Goal: Find specific page/section: Find specific page/section

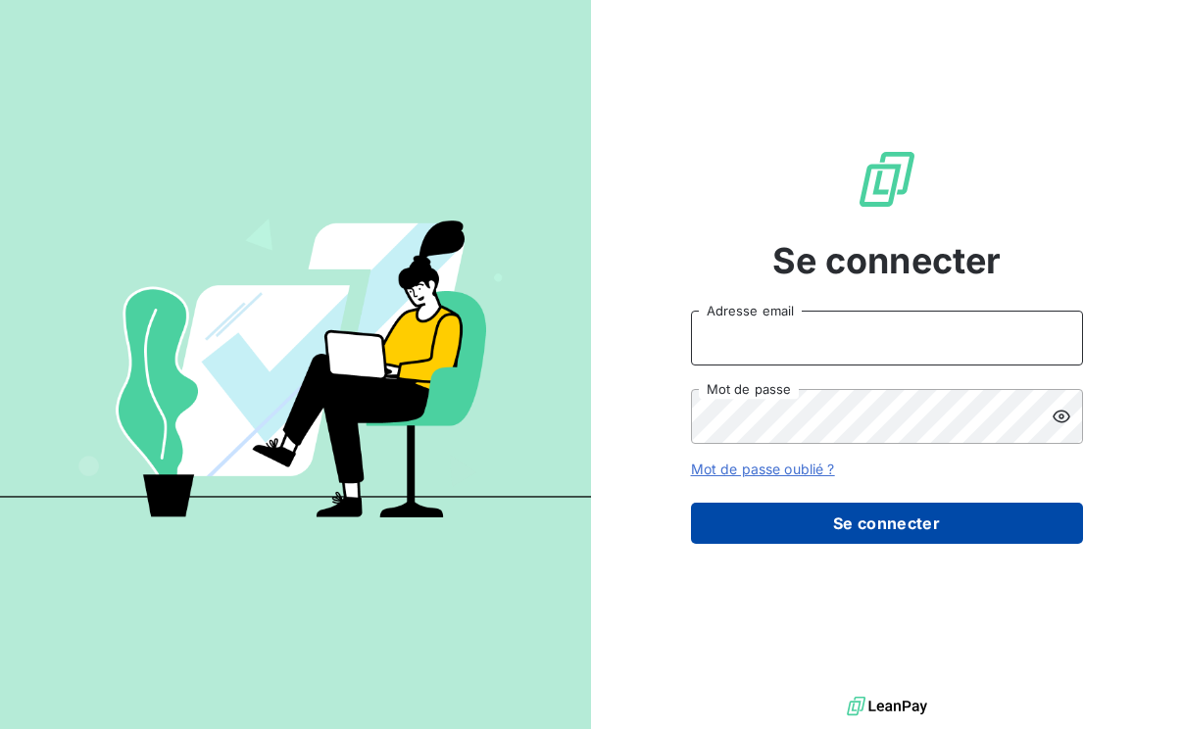
type input "l.bouchet@auditpl.fr"
click at [891, 520] on button "Se connecter" at bounding box center [887, 523] width 392 height 41
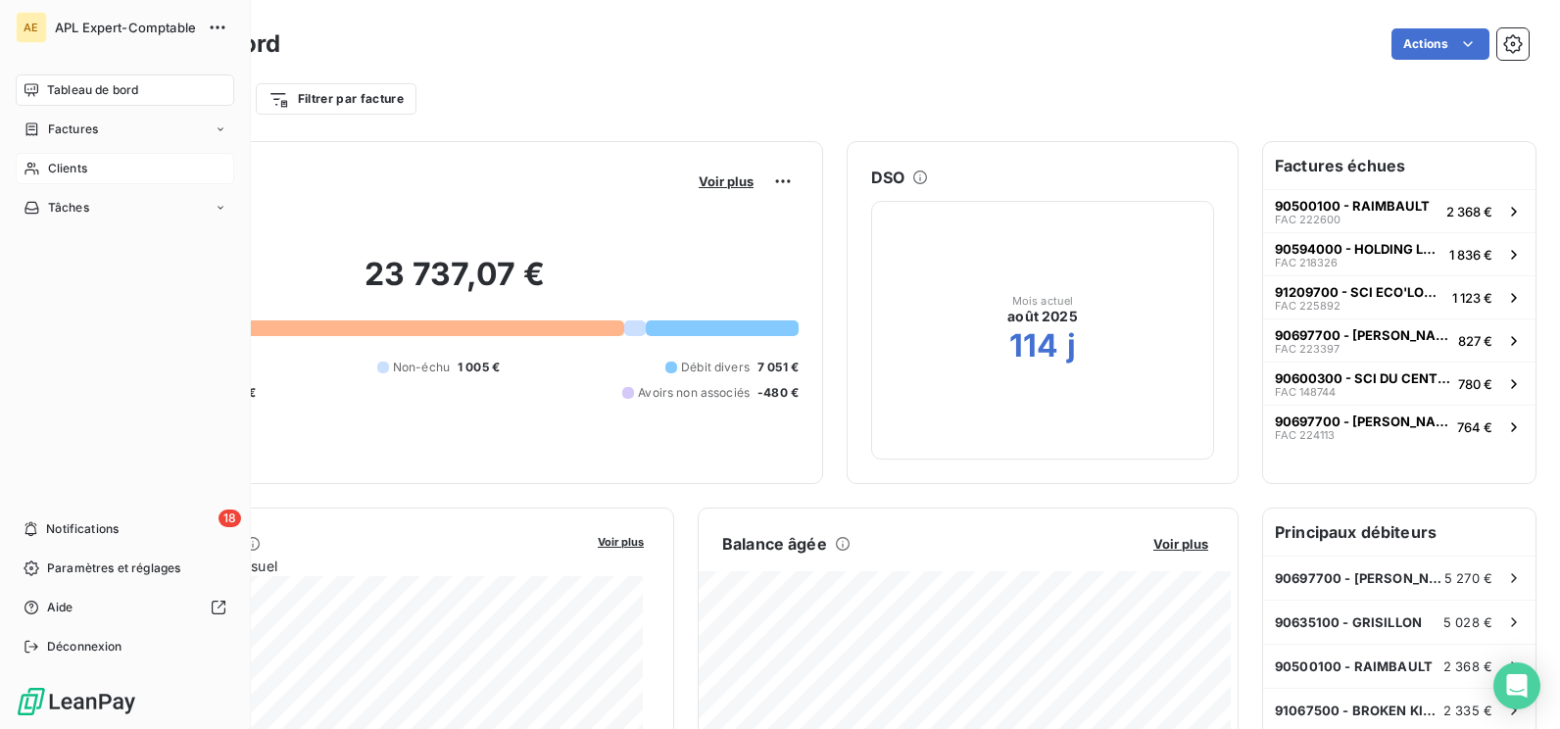
click at [75, 167] on span "Clients" at bounding box center [67, 169] width 39 height 18
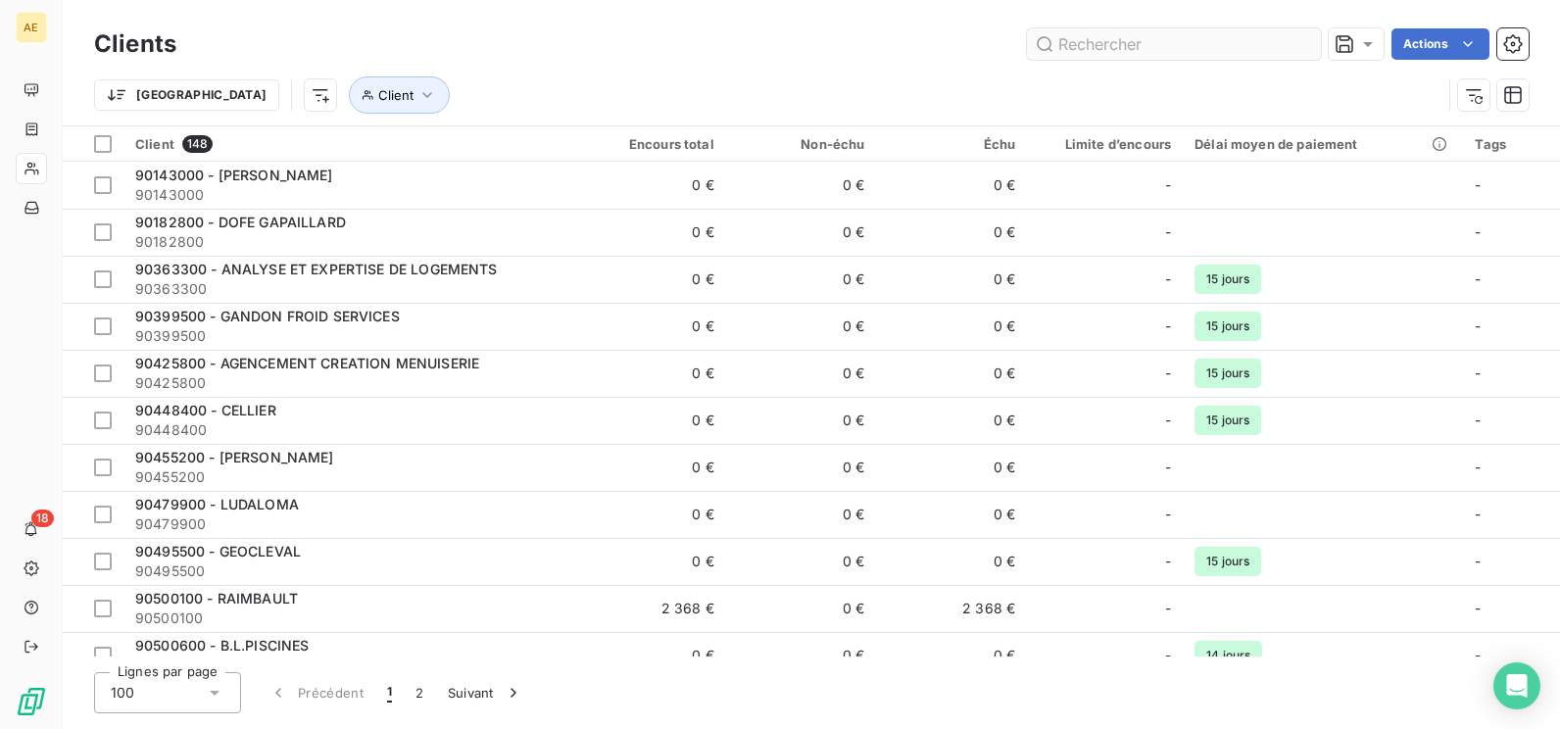
click at [1098, 44] on input "text" at bounding box center [1174, 43] width 294 height 31
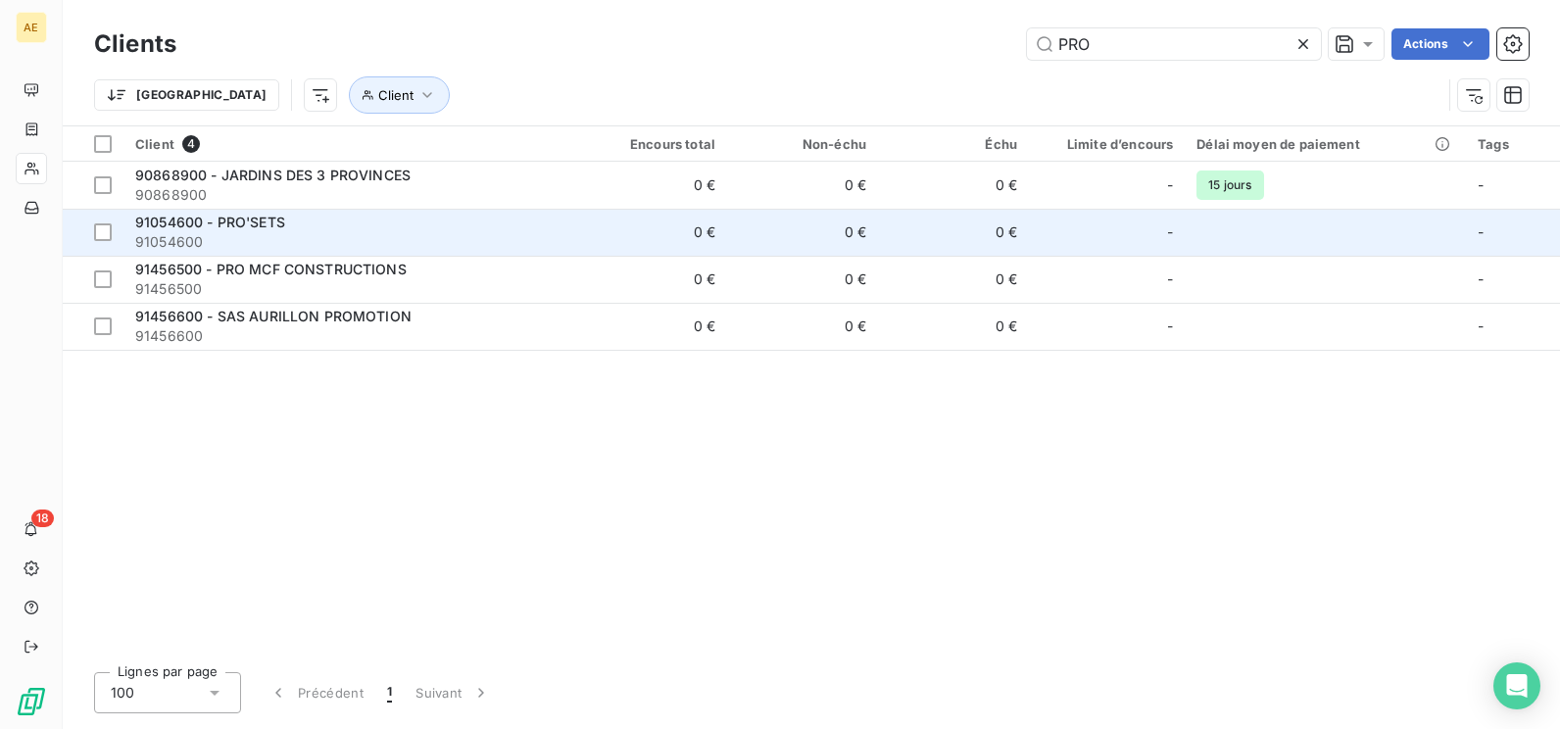
type input "PRO"
click at [258, 220] on span "91054600 - PRO'SETS" at bounding box center [210, 222] width 150 height 17
